Goal: Transaction & Acquisition: Purchase product/service

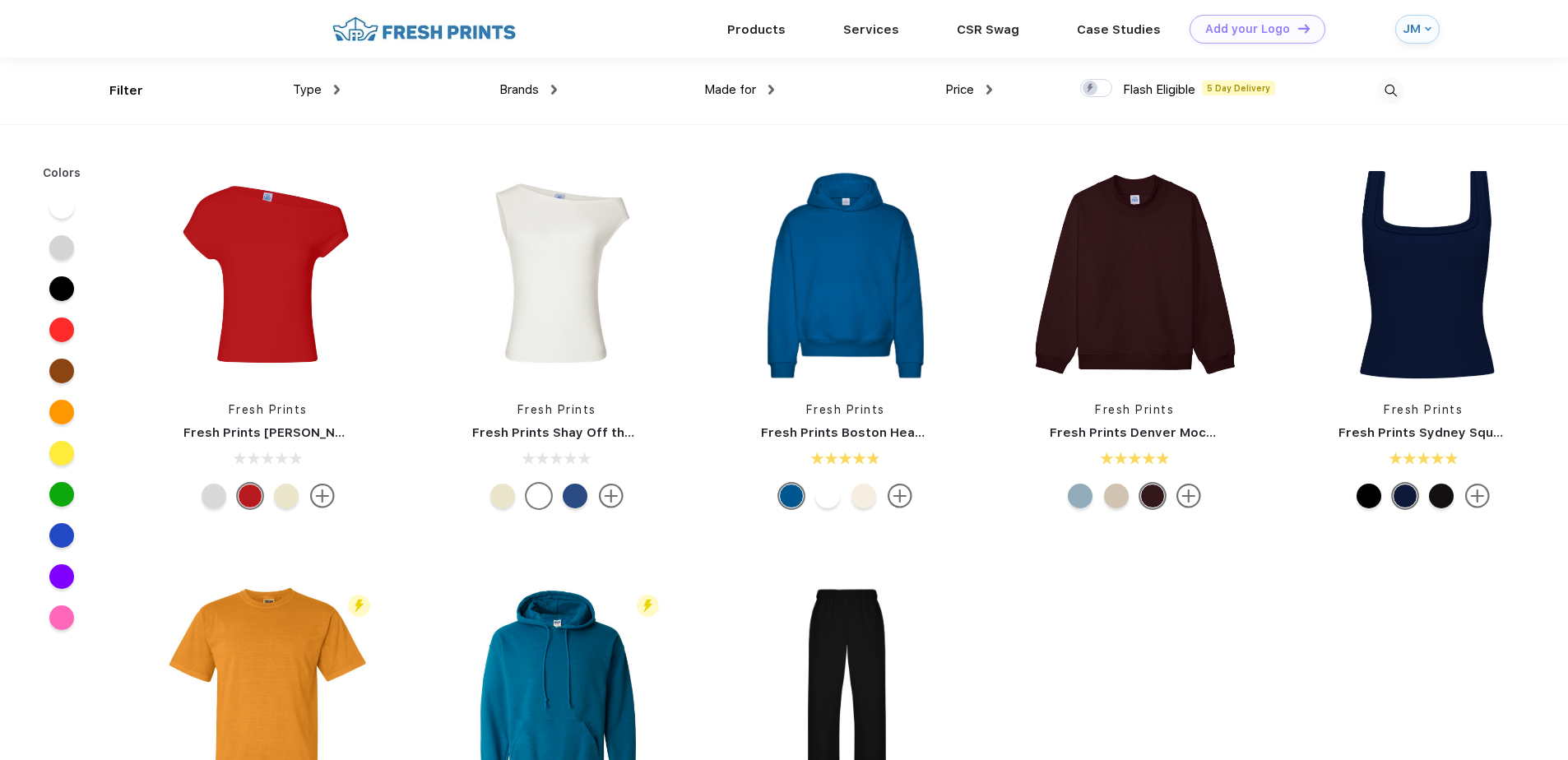
scroll to position [1, 0]
click at [66, 494] on div at bounding box center [61, 495] width 24 height 24
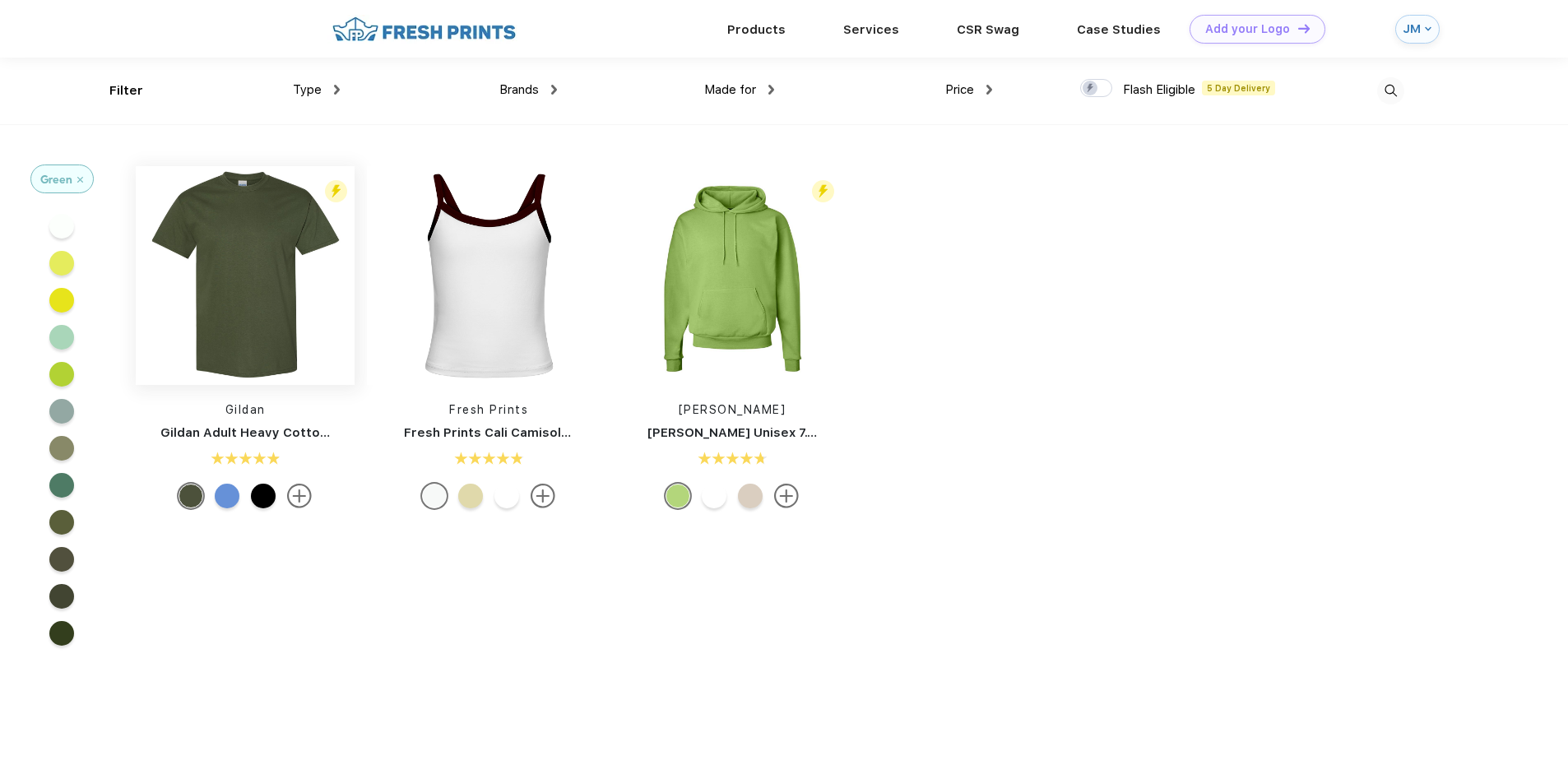
click at [201, 339] on img at bounding box center [245, 275] width 219 height 219
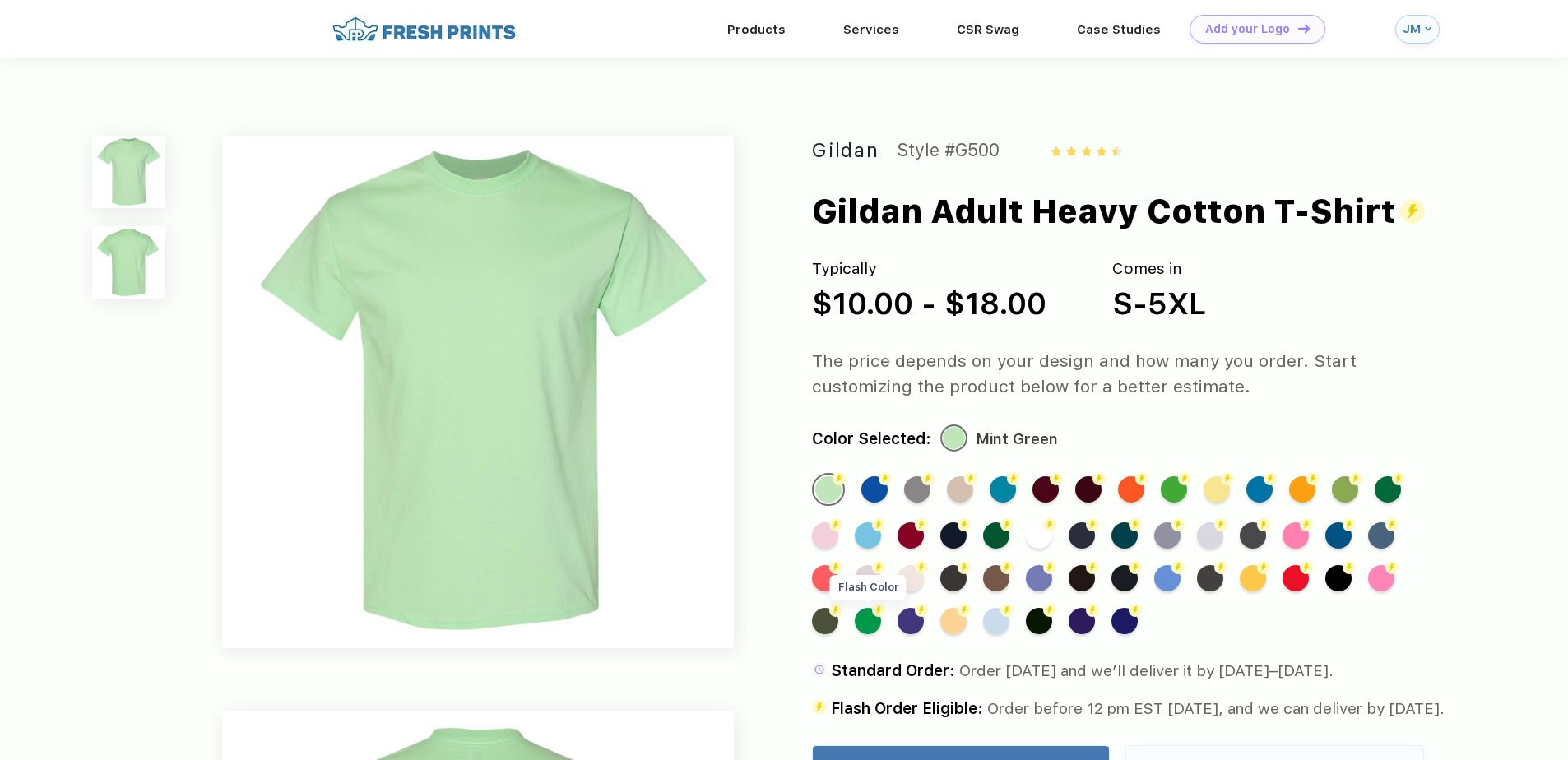
click at [866, 622] on div "Flash Color" at bounding box center [868, 621] width 26 height 26
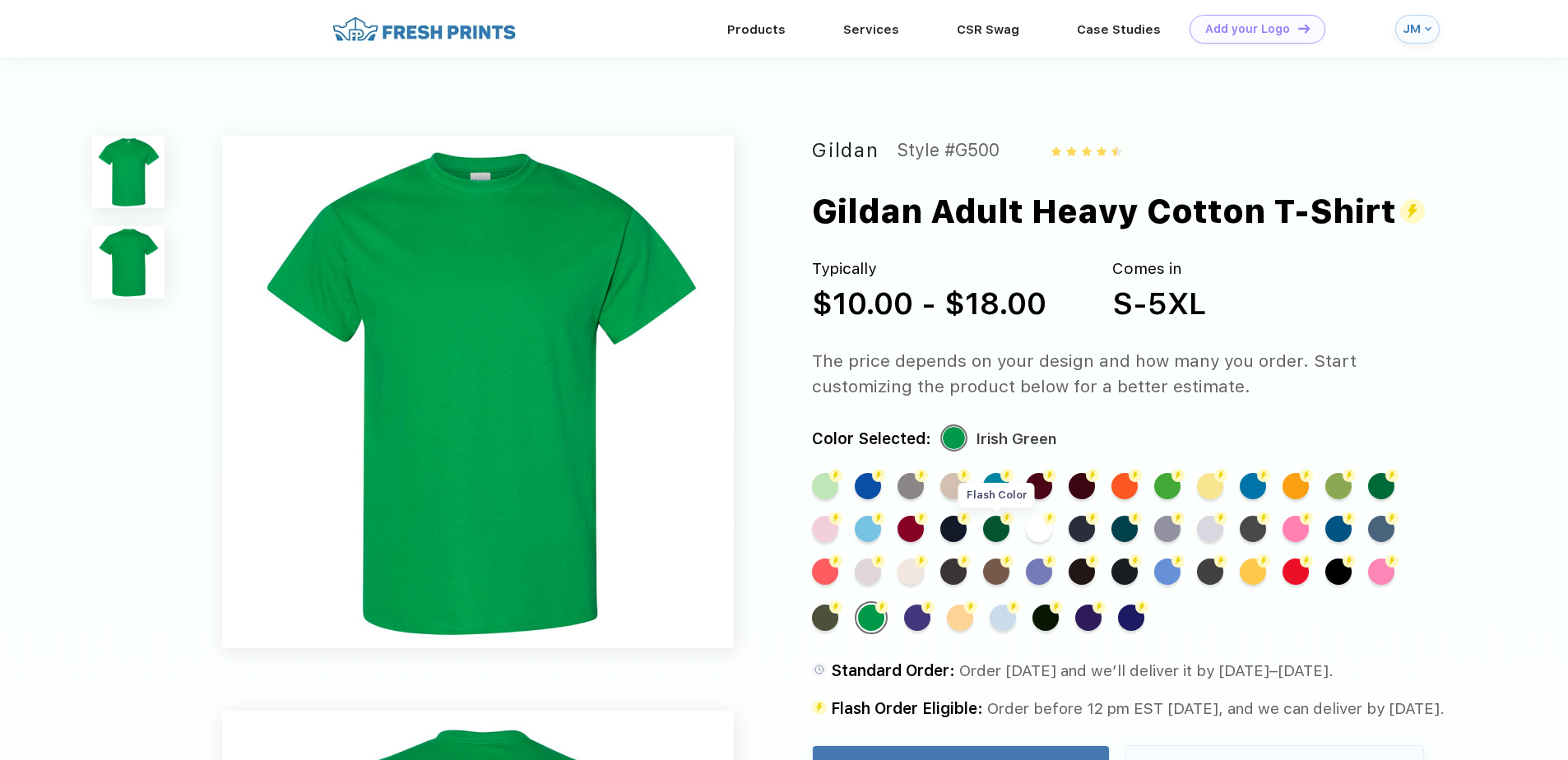
click at [1004, 536] on div "Flash Color" at bounding box center [996, 529] width 26 height 26
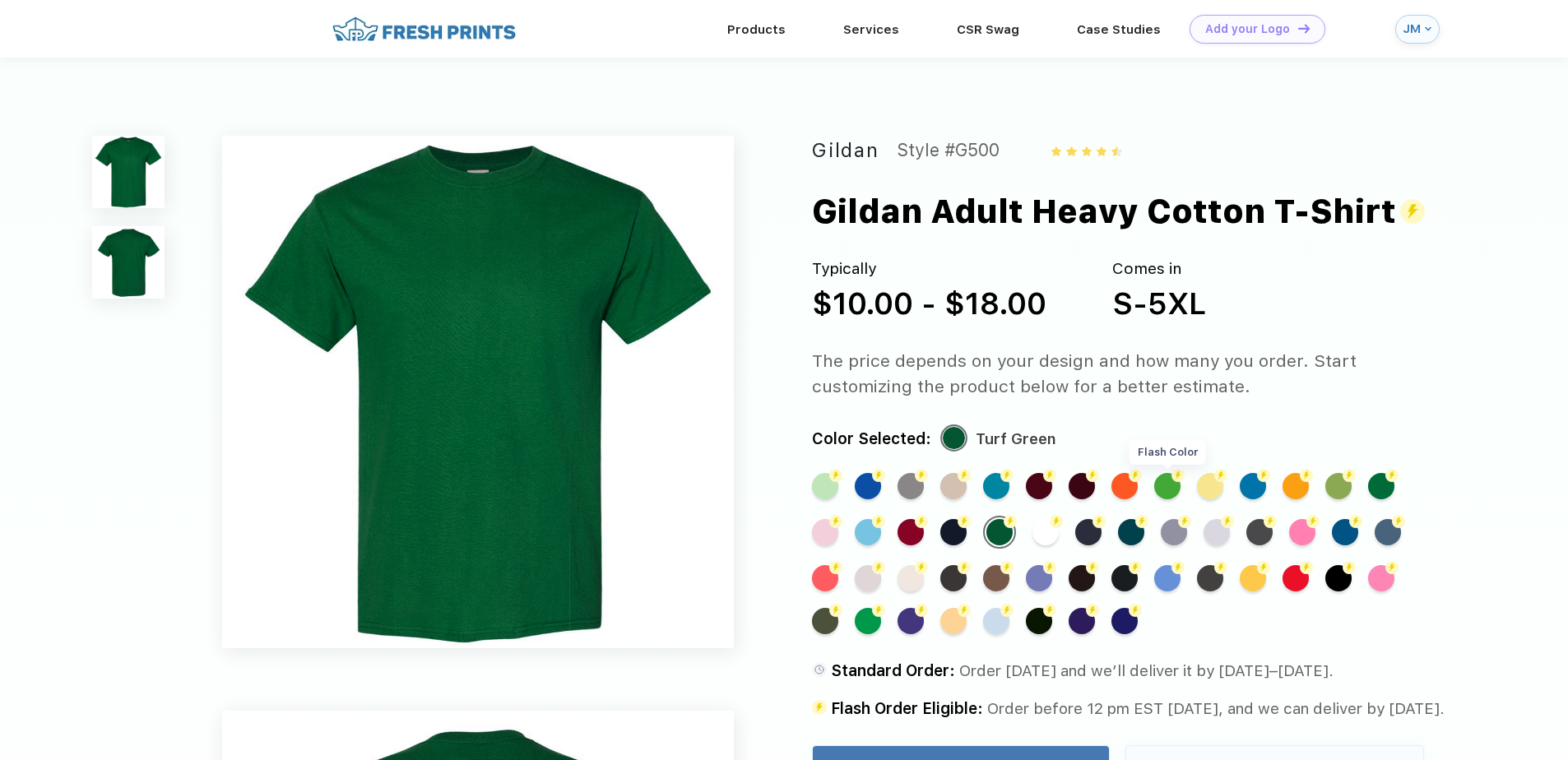
click at [1158, 483] on div "Flash Color" at bounding box center [1167, 486] width 26 height 26
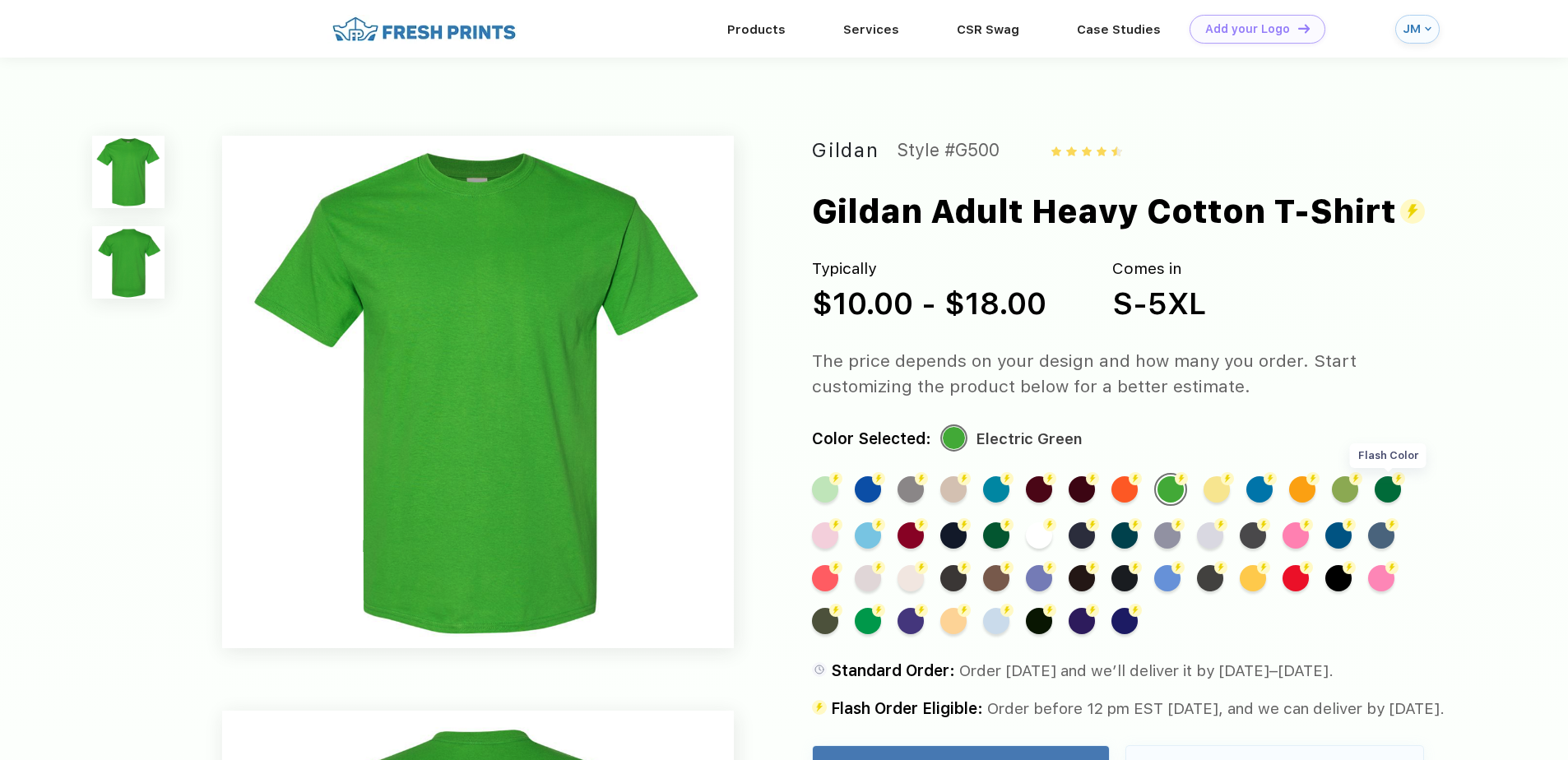
click at [1385, 489] on div "Flash Color" at bounding box center [1388, 489] width 26 height 26
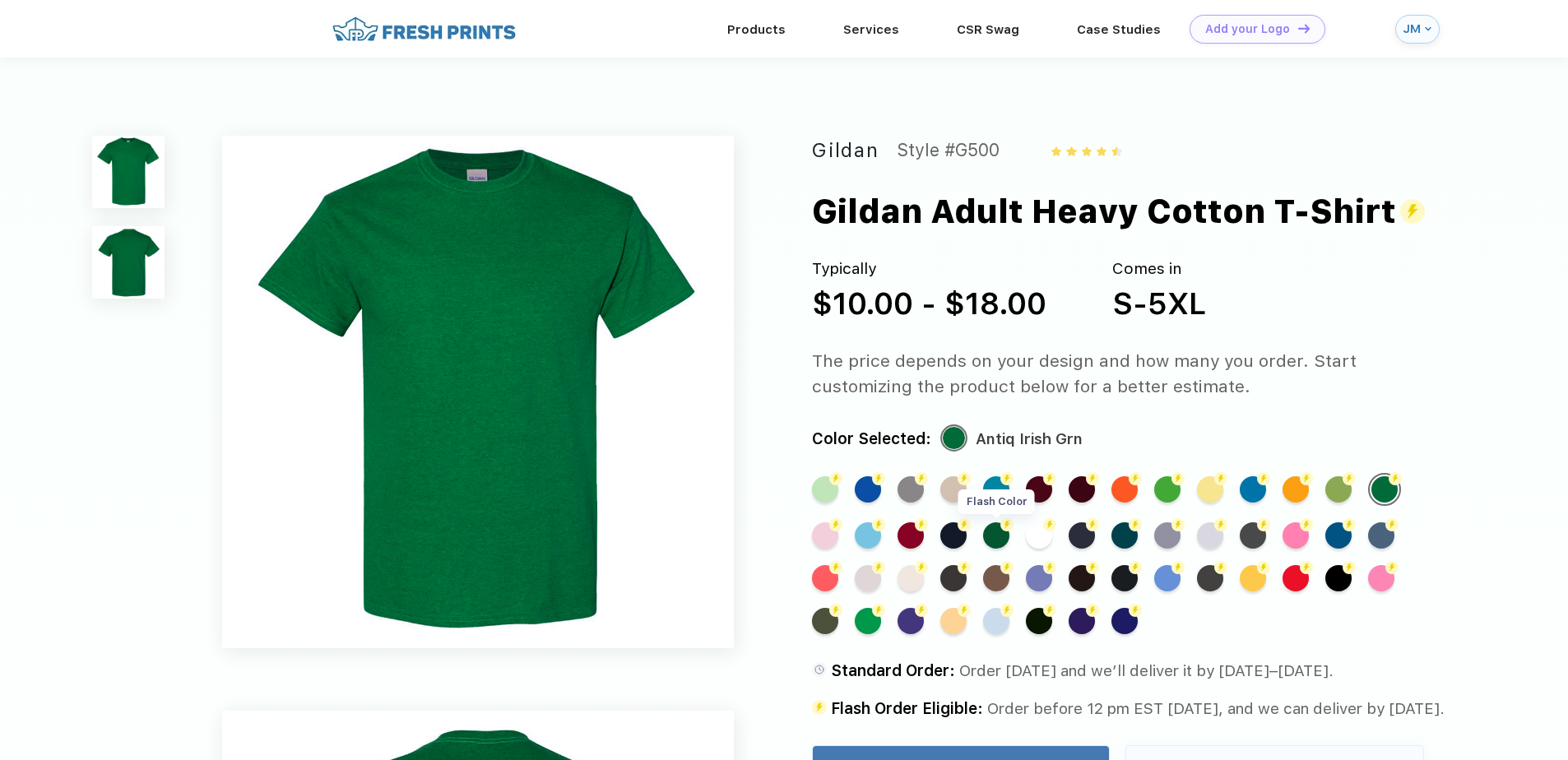
click at [998, 526] on div "Flash Color" at bounding box center [996, 536] width 26 height 26
